Goal: Information Seeking & Learning: Learn about a topic

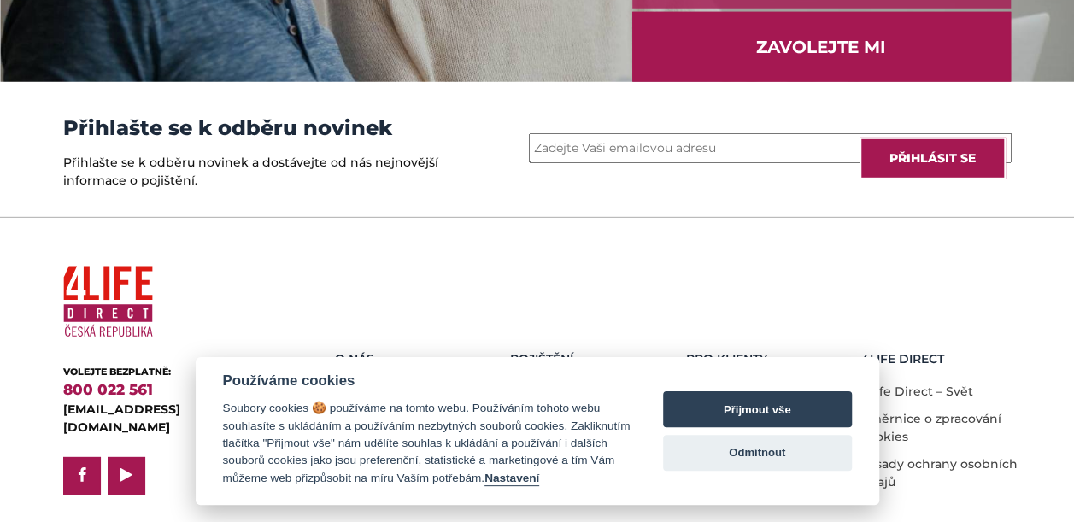
scroll to position [2498, 0]
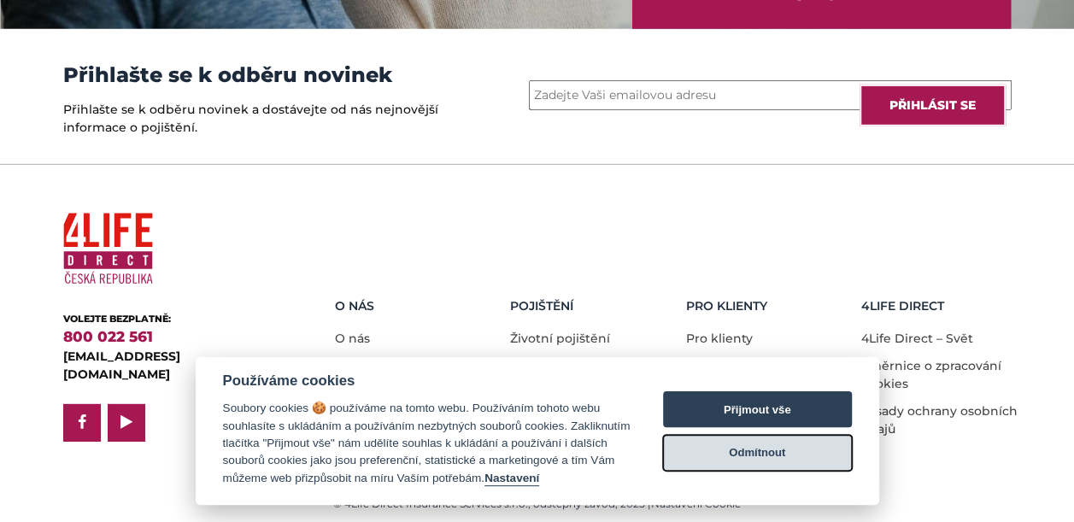
click at [740, 446] on button "Odmítnout" at bounding box center [757, 453] width 189 height 36
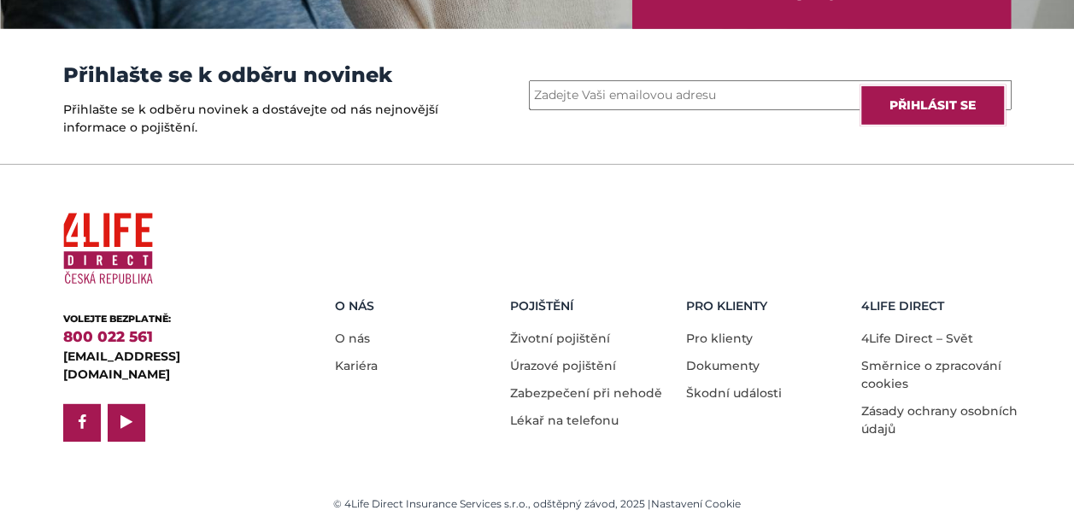
click at [359, 371] on li "Kariéra" at bounding box center [416, 361] width 163 height 27
click at [359, 360] on link "Kariéra" at bounding box center [356, 365] width 43 height 15
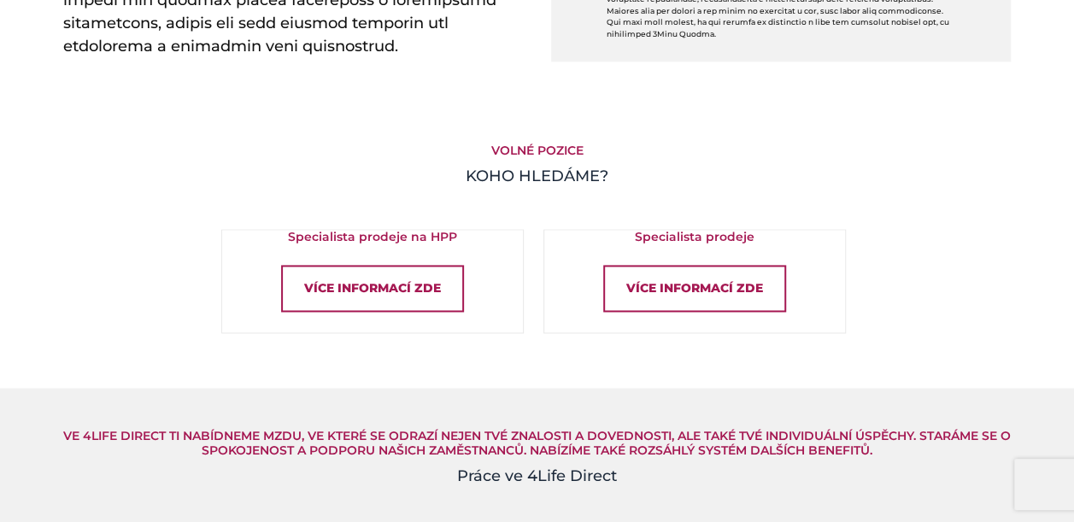
scroll to position [1090, 0]
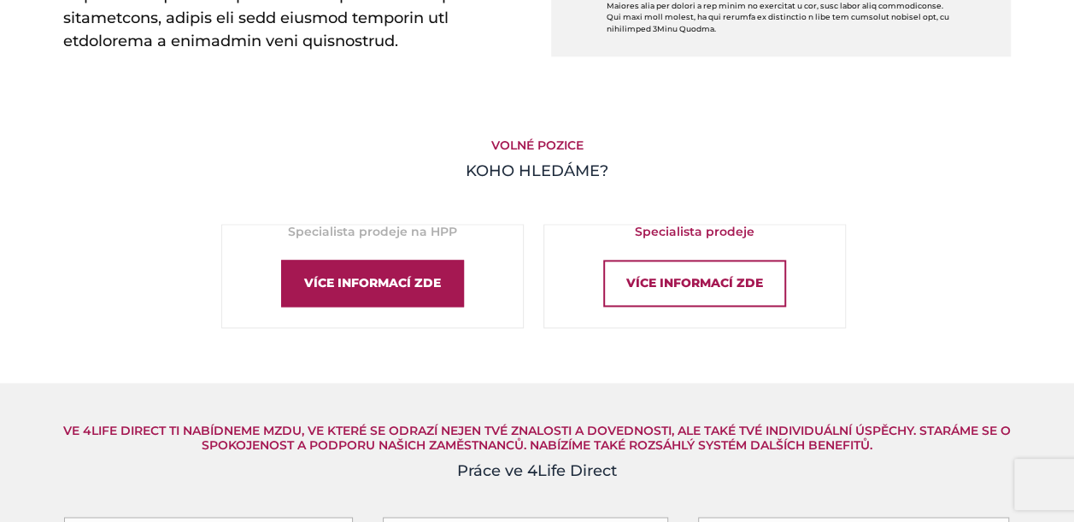
click at [348, 273] on div "Více informací zde" at bounding box center [372, 283] width 183 height 47
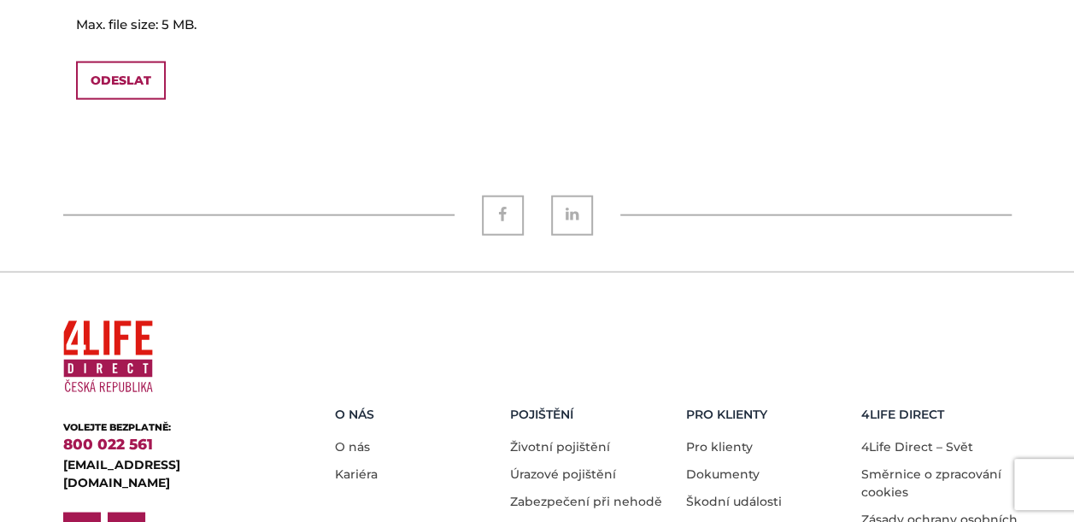
scroll to position [1983, 0]
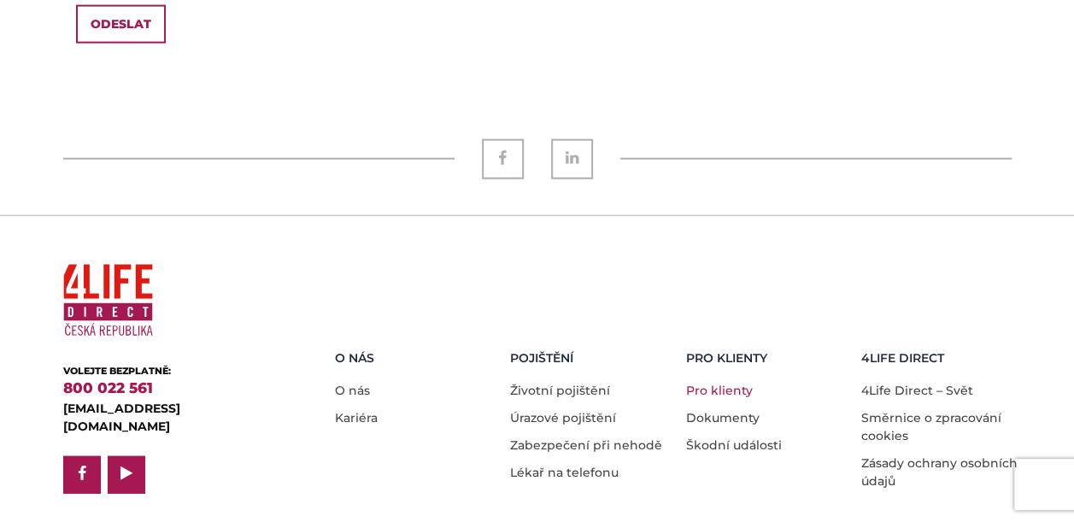
click at [703, 383] on link "Pro klienty" at bounding box center [719, 390] width 67 height 15
click at [555, 383] on link "Životní pojištění" at bounding box center [560, 390] width 100 height 15
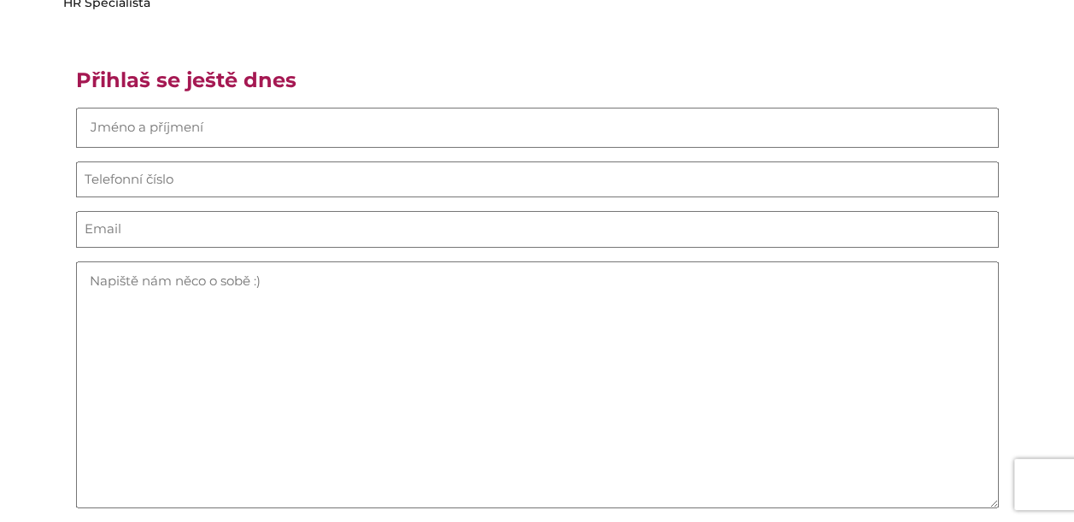
scroll to position [1983, 0]
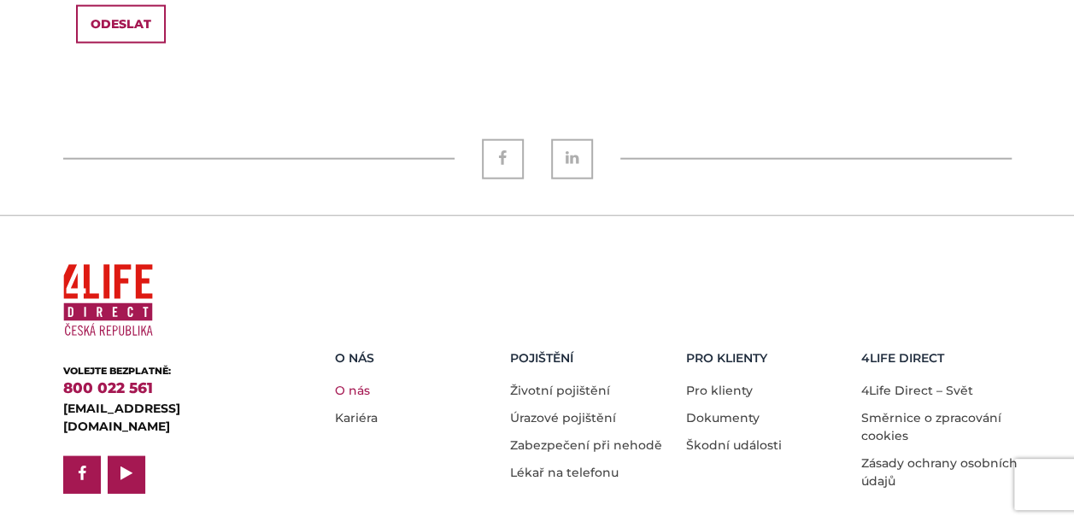
click at [359, 383] on link "O nás" at bounding box center [352, 390] width 35 height 15
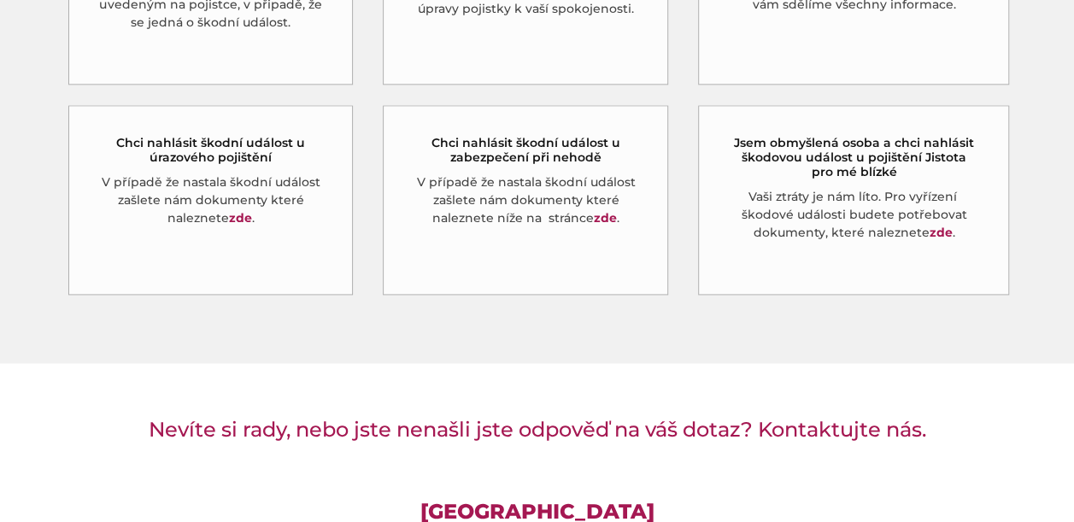
scroll to position [1057, 0]
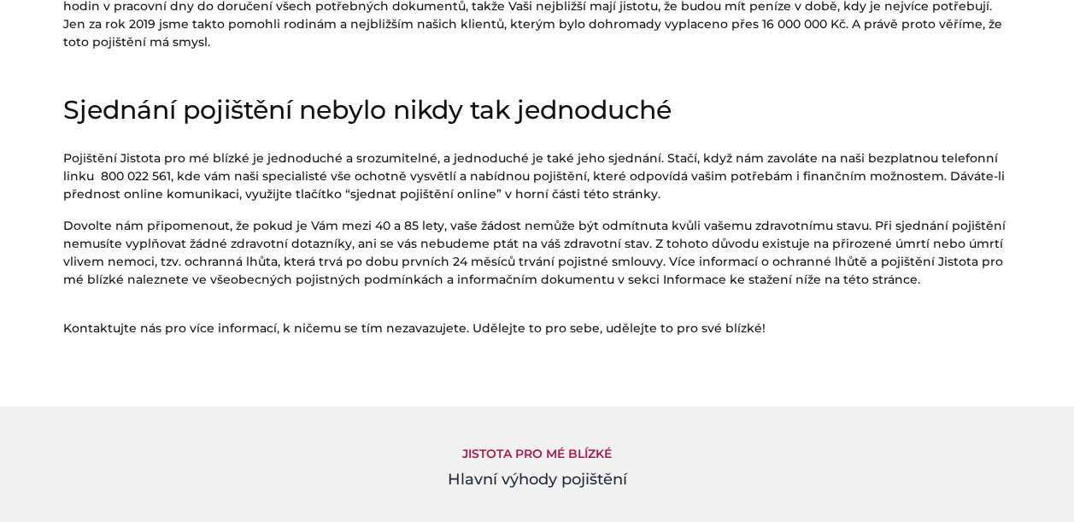
scroll to position [1091, 0]
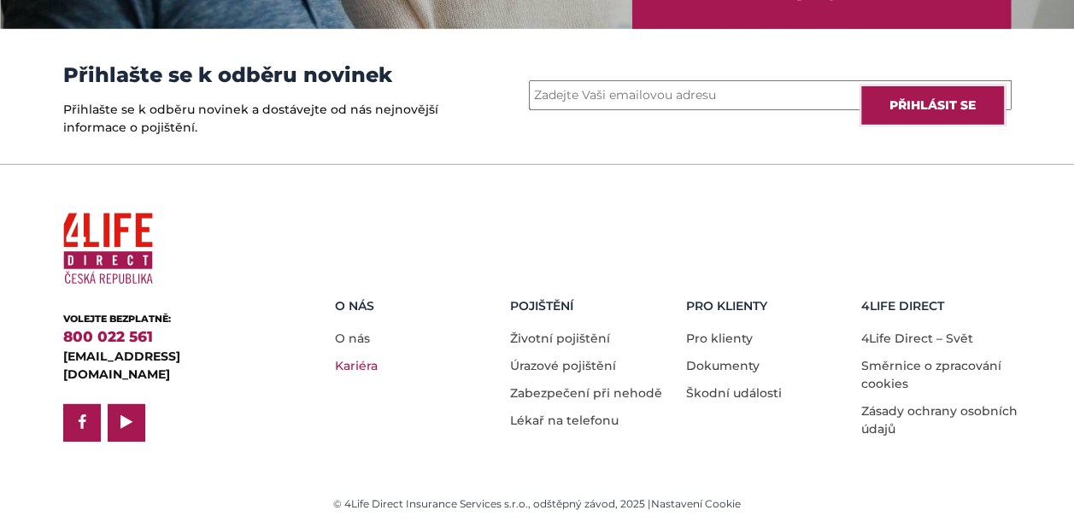
click at [355, 365] on link "Kariéra" at bounding box center [356, 365] width 43 height 15
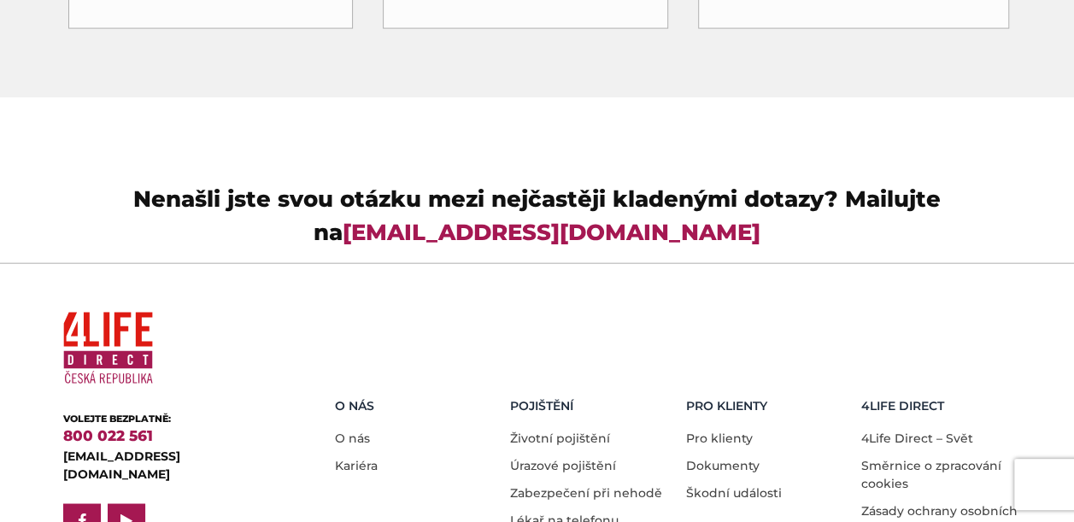
scroll to position [5143, 0]
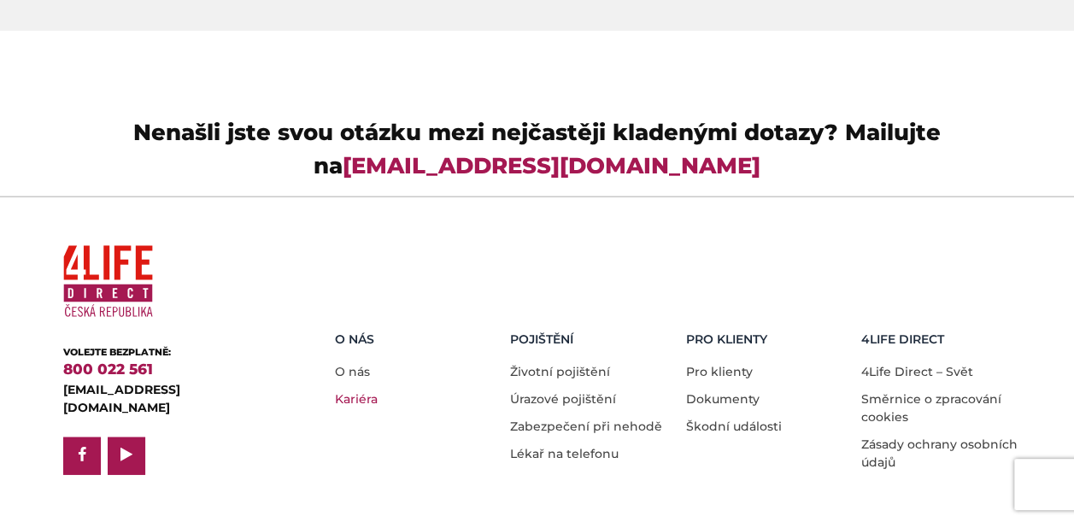
click at [355, 391] on link "Kariéra" at bounding box center [356, 398] width 43 height 15
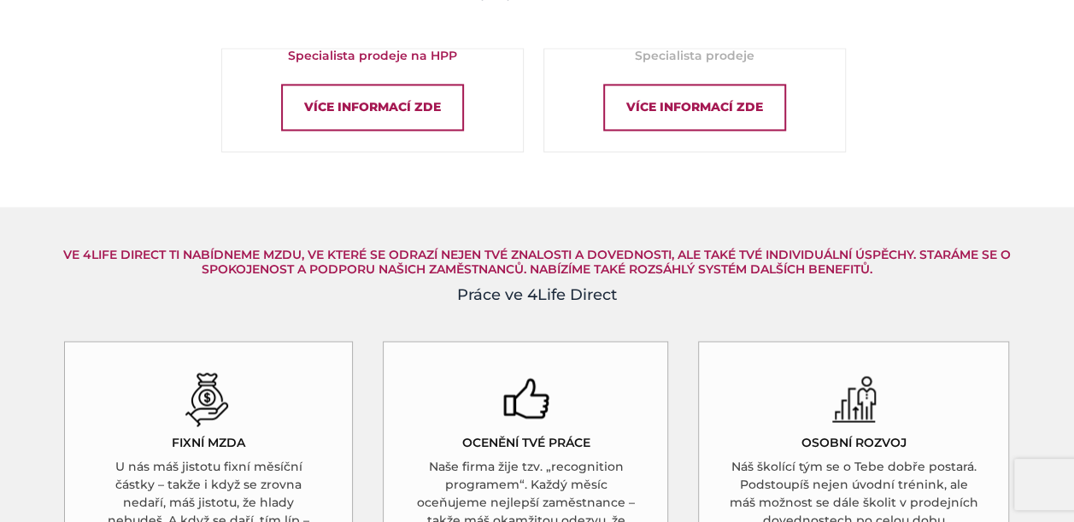
scroll to position [1264, 0]
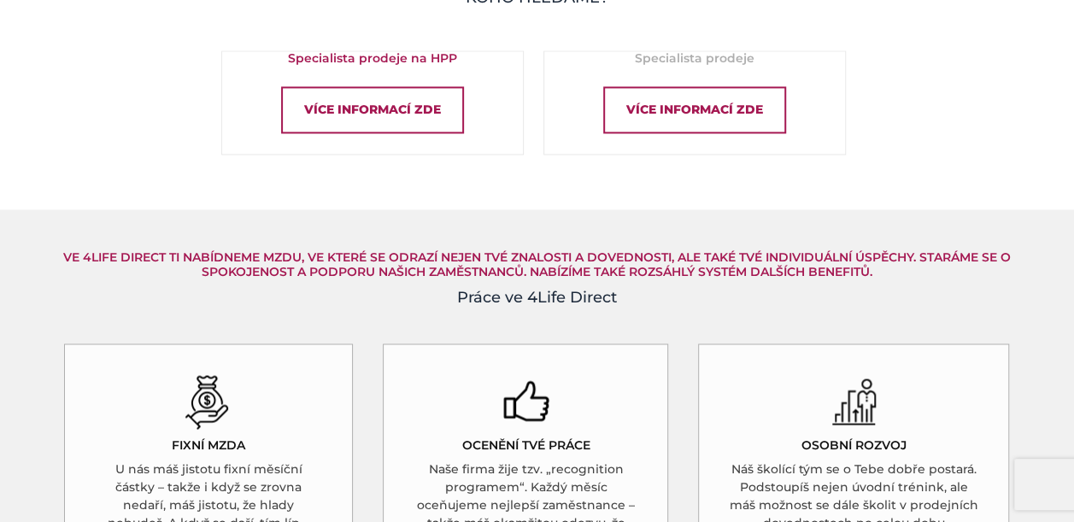
click at [686, 82] on div "Specialista prodeje Více informací zde" at bounding box center [694, 92] width 301 height 82
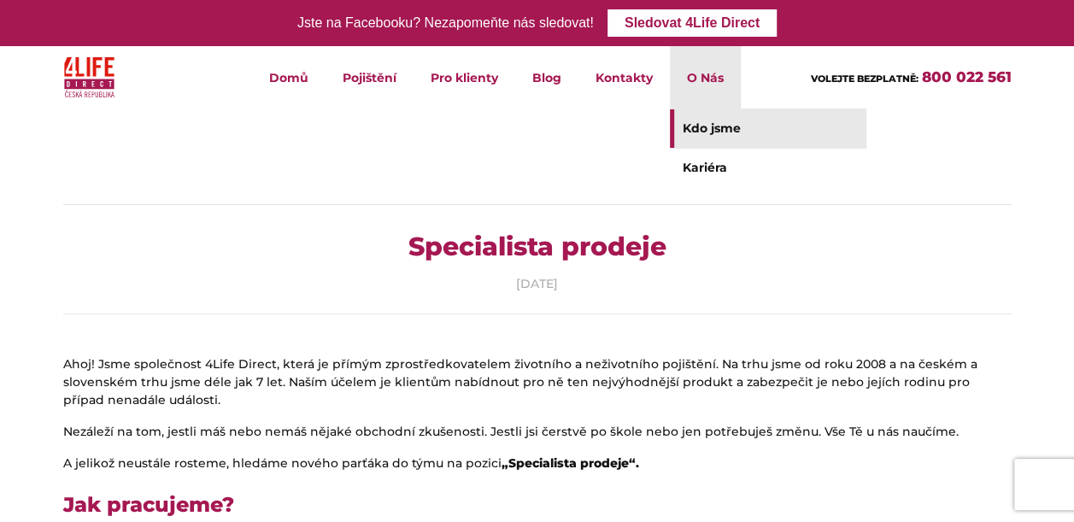
drag, startPoint x: 730, startPoint y: 73, endPoint x: 709, endPoint y: 122, distance: 52.8
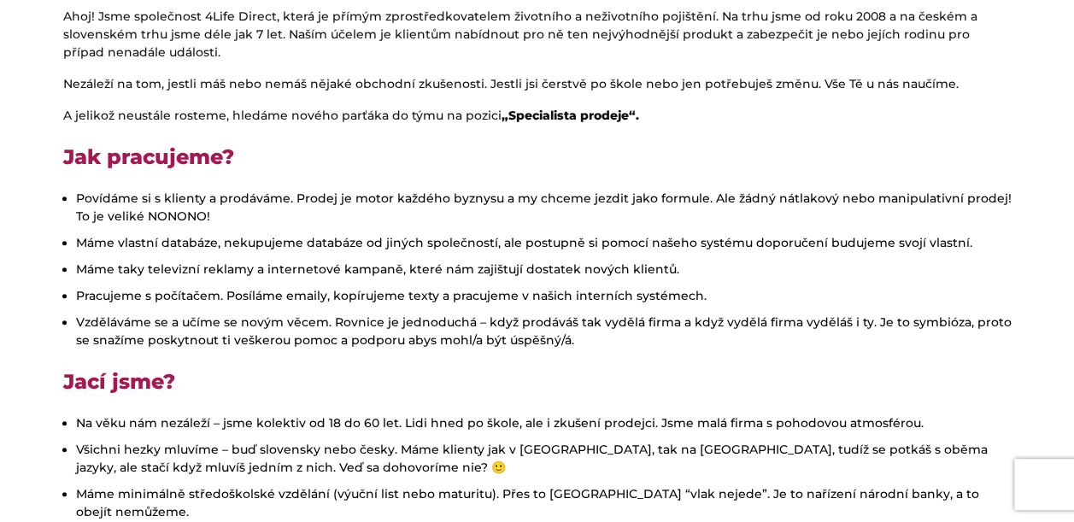
scroll to position [349, 0]
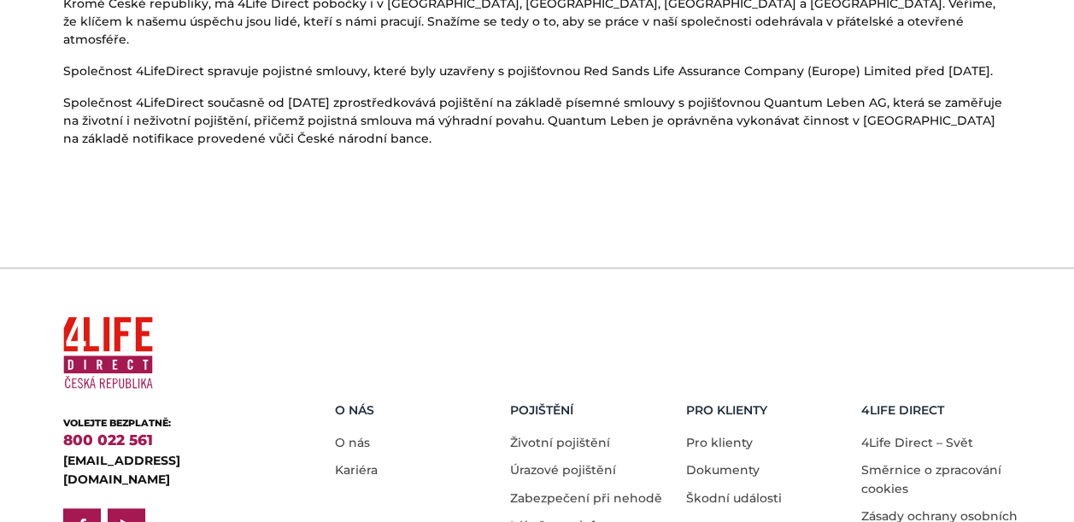
scroll to position [1203, 0]
